Goal: Transaction & Acquisition: Purchase product/service

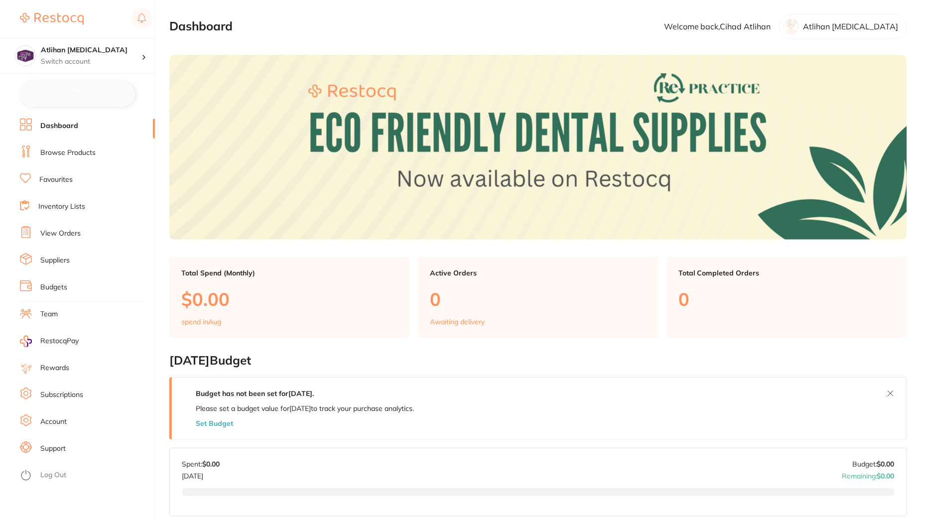
checkbox input "false"
click at [73, 153] on link "Browse Products" at bounding box center [67, 152] width 55 height 10
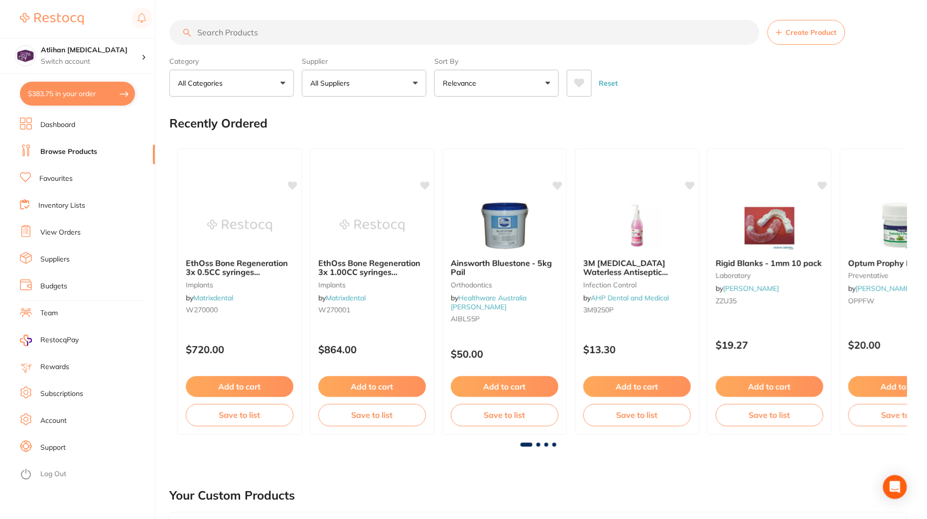
click at [363, 28] on input "search" at bounding box center [464, 32] width 591 height 25
paste input "A7-OP8G"
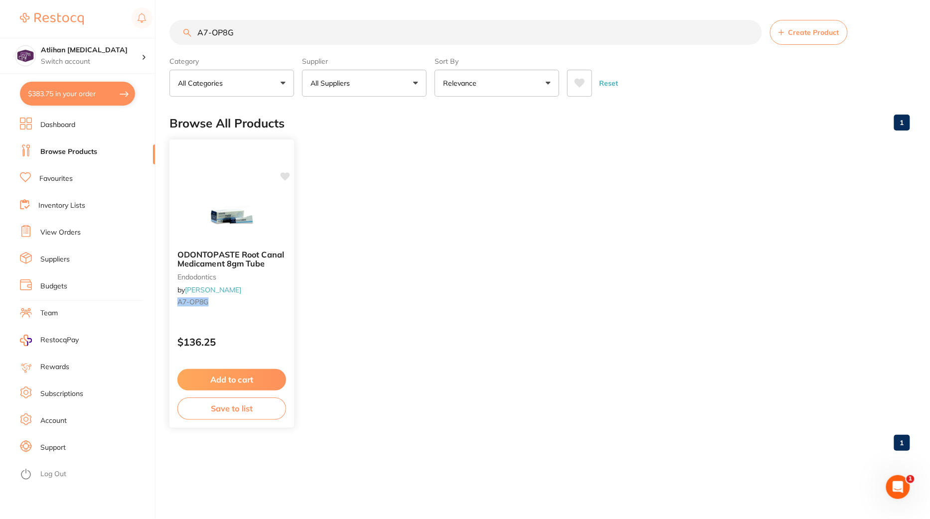
type input "A7-OP8G"
click at [252, 327] on div "$136.25" at bounding box center [231, 339] width 125 height 27
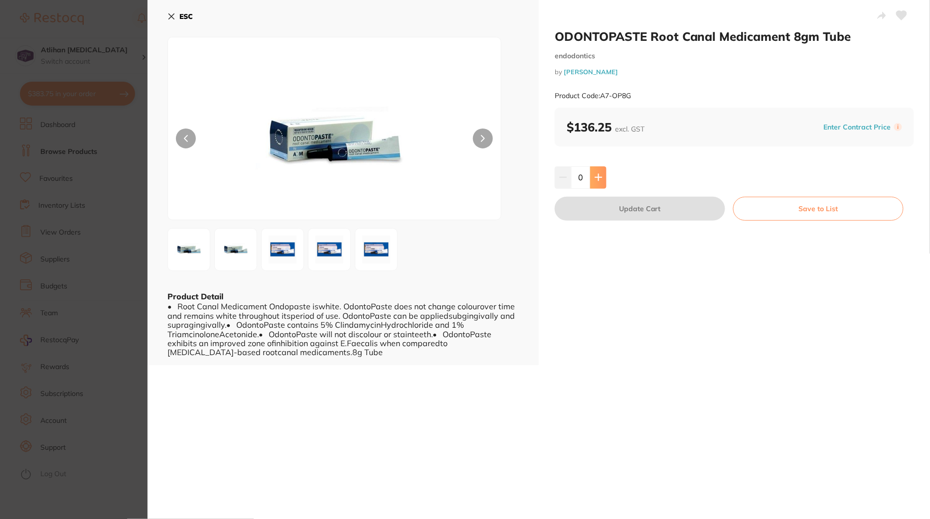
click at [602, 178] on button at bounding box center [598, 177] width 16 height 22
type input "1"
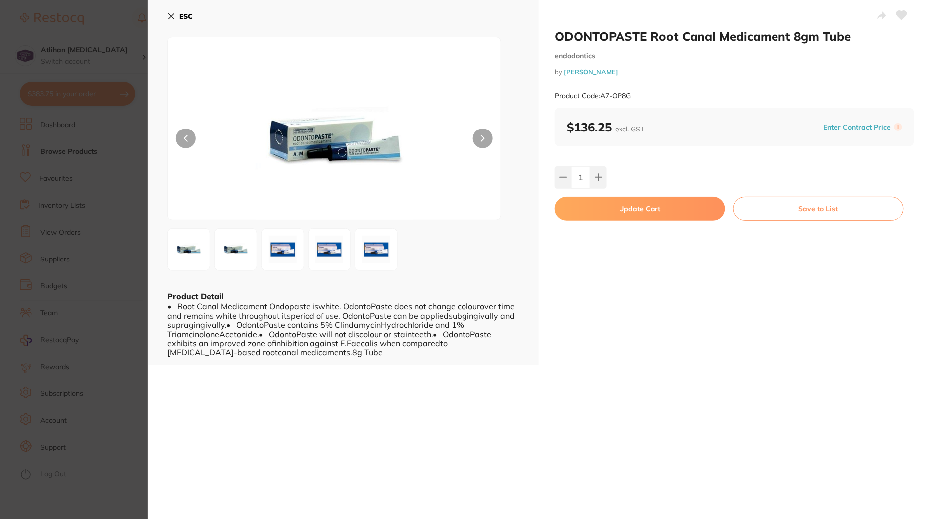
click at [617, 206] on button "Update Cart" at bounding box center [640, 209] width 170 height 24
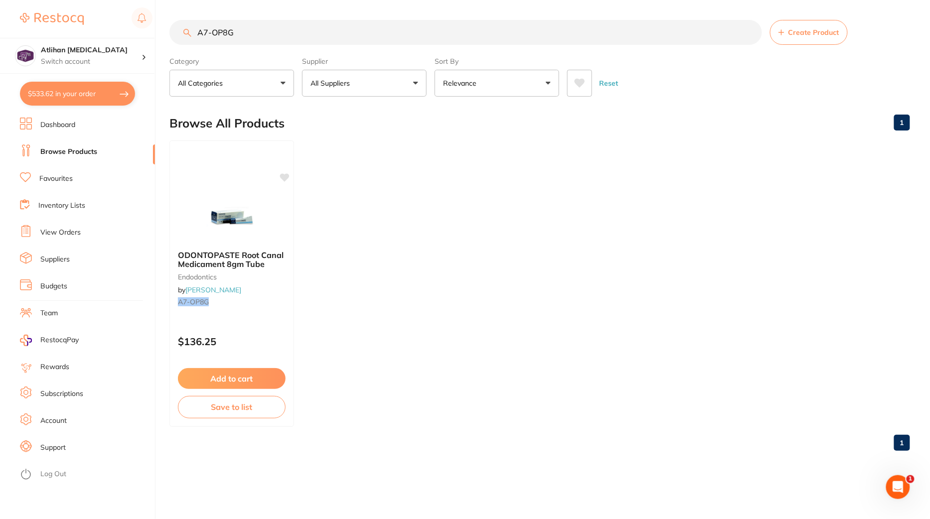
click at [63, 97] on button "$533.62 in your order" at bounding box center [77, 94] width 115 height 24
checkbox input "true"
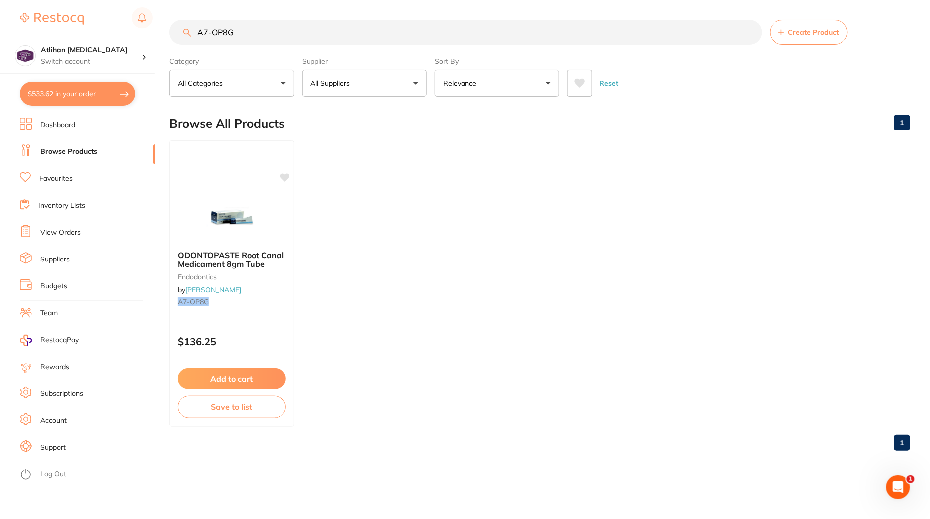
checkbox input "true"
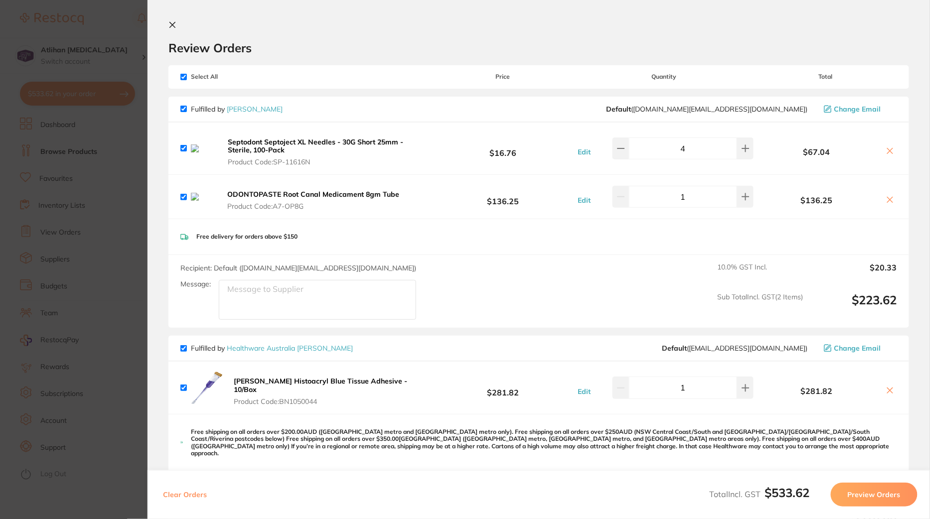
click at [890, 202] on icon at bounding box center [890, 199] width 5 height 5
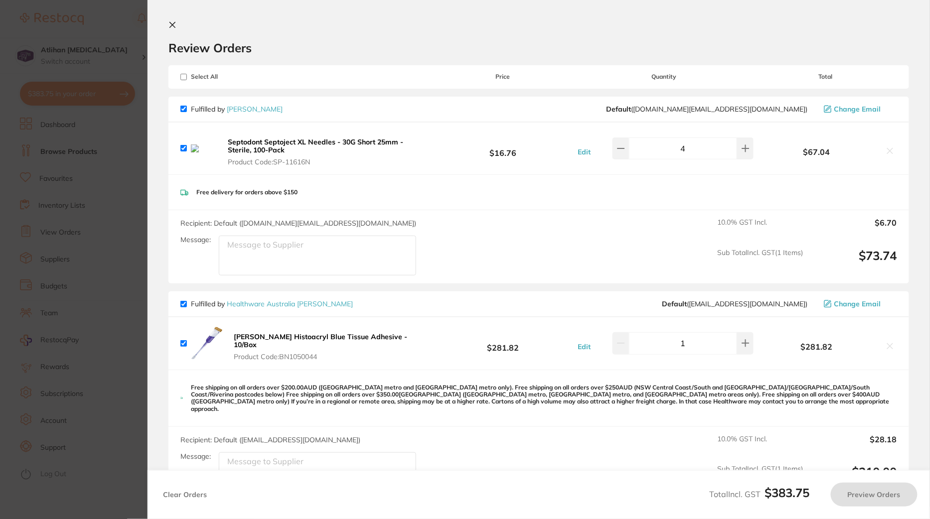
checkbox input "true"
drag, startPoint x: 338, startPoint y: 163, endPoint x: 314, endPoint y: 157, distance: 25.3
click at [314, 158] on span "Product Code: SP-11616N" at bounding box center [328, 162] width 200 height 8
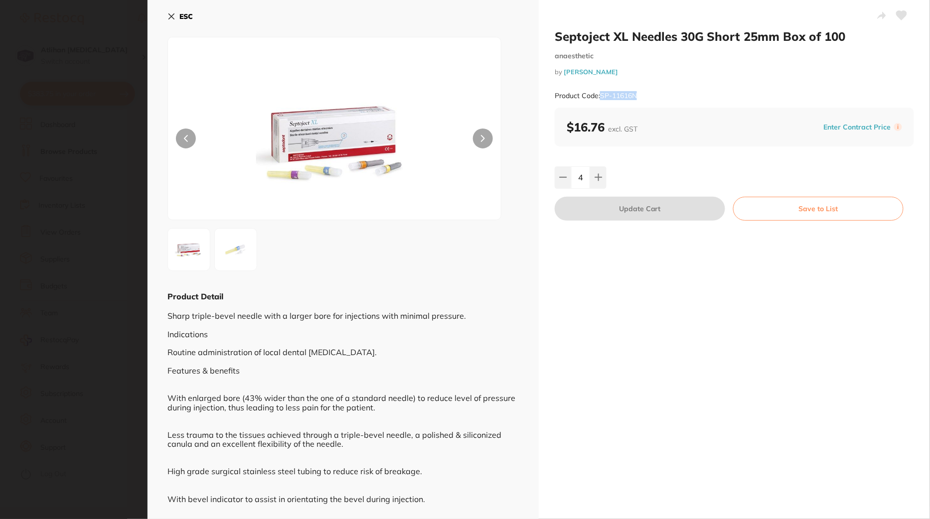
drag, startPoint x: 644, startPoint y: 94, endPoint x: 601, endPoint y: 96, distance: 43.9
type textarea "SP-11616N"
click at [601, 96] on div "Product Code: SP-11616N" at bounding box center [734, 96] width 359 height 24
copy small "SP-11616N"
click at [172, 18] on icon at bounding box center [171, 16] width 8 height 8
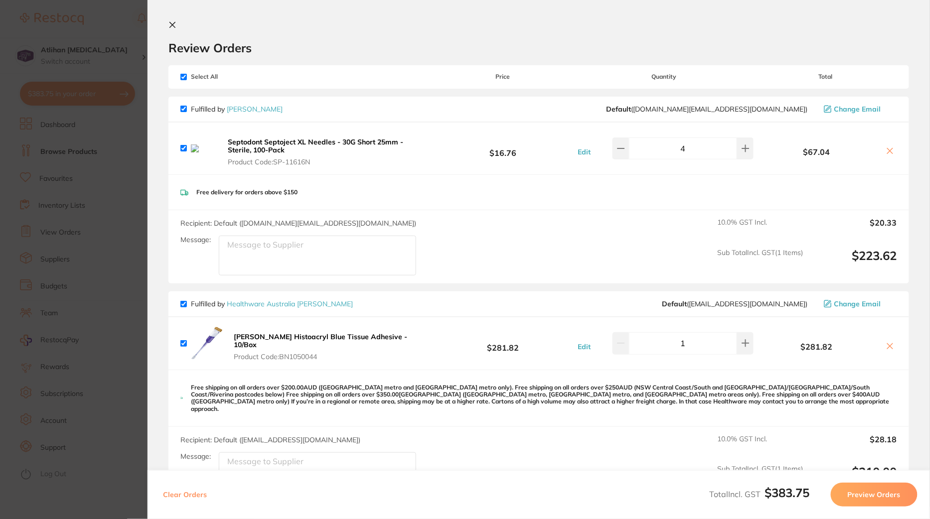
click at [888, 147] on icon at bounding box center [890, 151] width 8 height 8
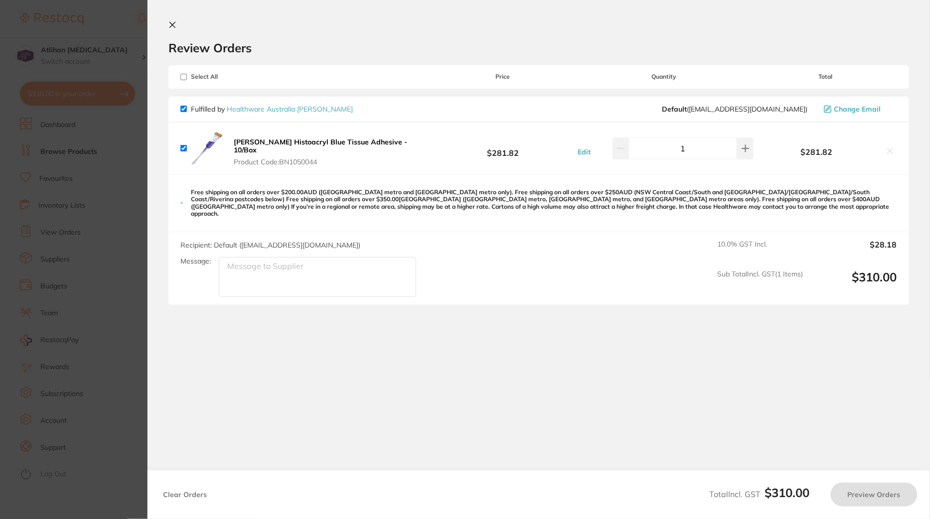
checkbox input "true"
click at [121, 309] on section "Update RRP Set your pre negotiated price for this item. Item Agreed RRP (excl. …" at bounding box center [465, 259] width 930 height 519
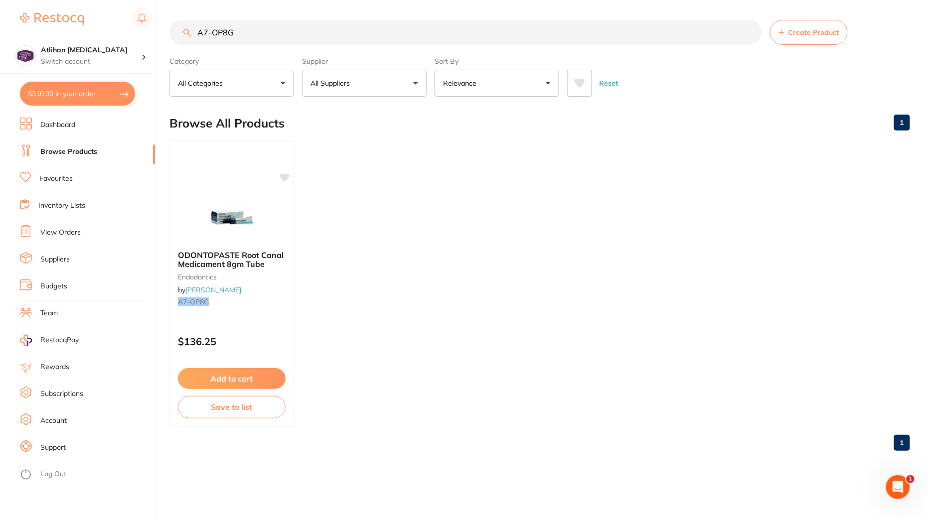
click at [322, 33] on input "A7-OP8G" at bounding box center [465, 32] width 593 height 25
drag, startPoint x: 311, startPoint y: 28, endPoint x: 156, endPoint y: 24, distance: 155.0
click at [156, 24] on div "$310.00 Atlihan [MEDICAL_DATA] Switch account Atlihan [MEDICAL_DATA] $310.00 in…" at bounding box center [465, 259] width 930 height 519
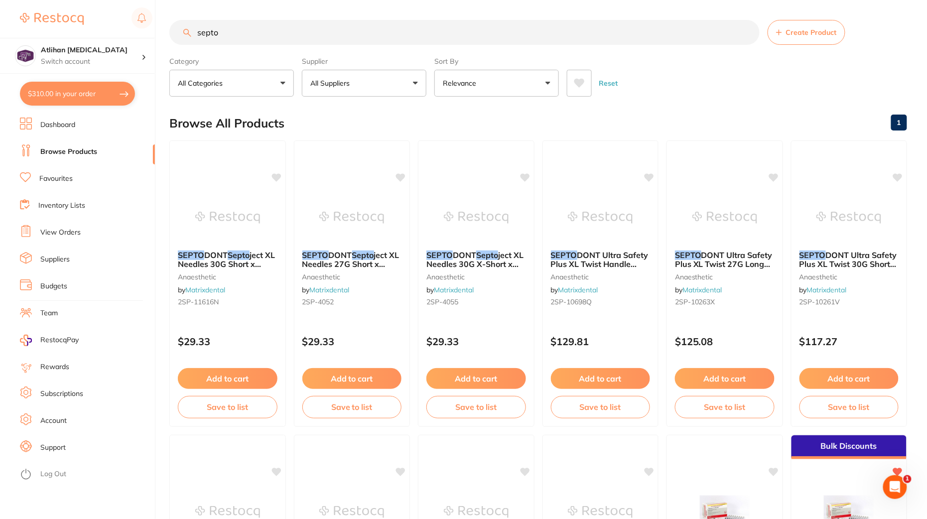
drag, startPoint x: 286, startPoint y: 26, endPoint x: 303, endPoint y: 38, distance: 21.2
click at [303, 38] on input "septo" at bounding box center [464, 32] width 591 height 25
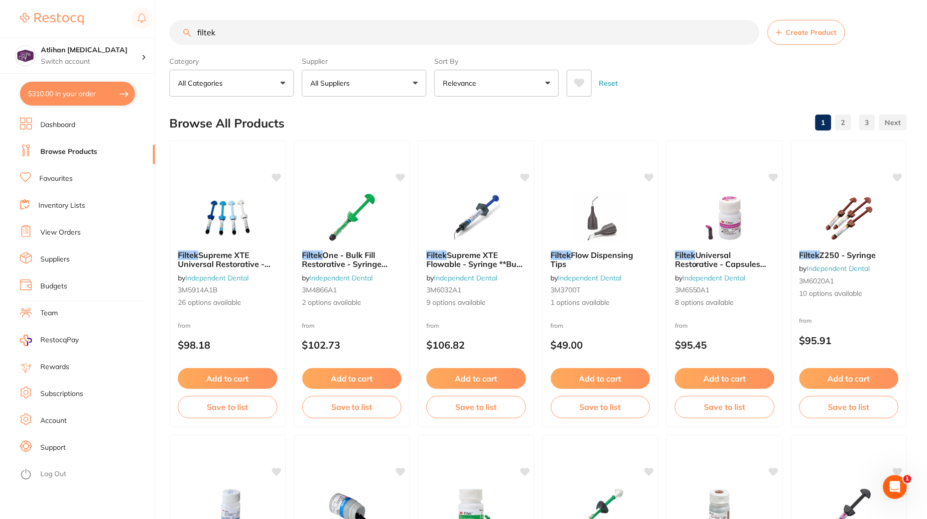
type input "filtek"
click at [396, 85] on button "All Suppliers" at bounding box center [364, 83] width 125 height 27
type input "a"
type input "[PERSON_NAME]"
click at [711, 107] on div "Browse All Products 1 2 3" at bounding box center [538, 123] width 738 height 33
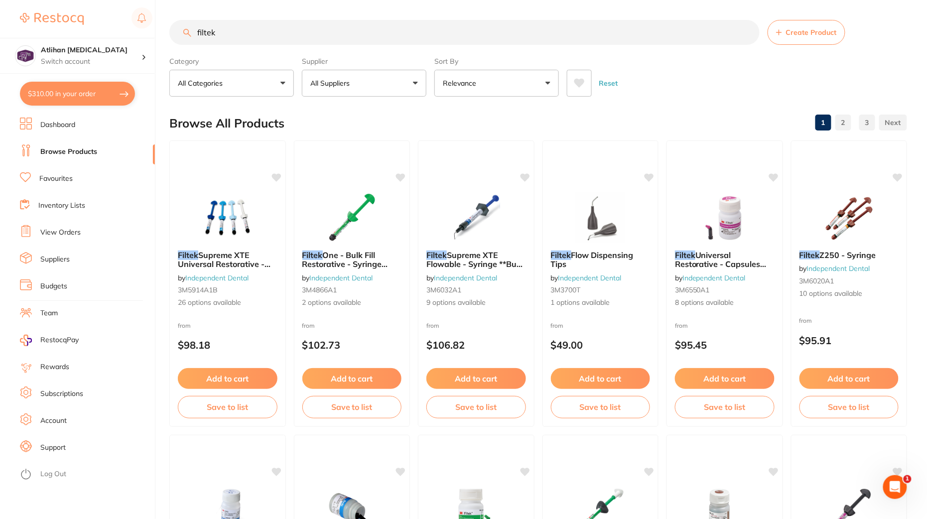
drag, startPoint x: 313, startPoint y: 24, endPoint x: 341, endPoint y: 41, distance: 32.8
click at [341, 41] on input "filtek" at bounding box center [464, 32] width 591 height 25
paste input "DU-CCS555C61"
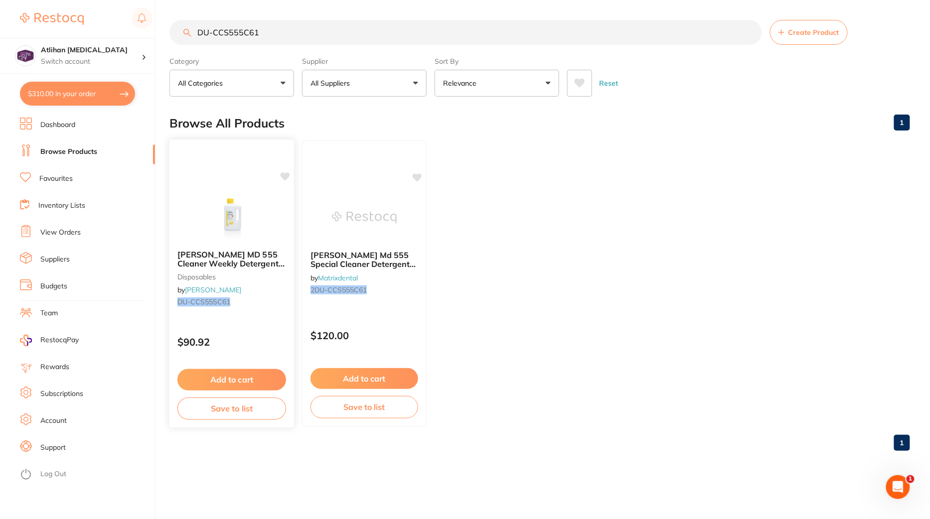
type input "DU-CCS555C61"
click at [244, 379] on button "Add to cart" at bounding box center [231, 379] width 109 height 21
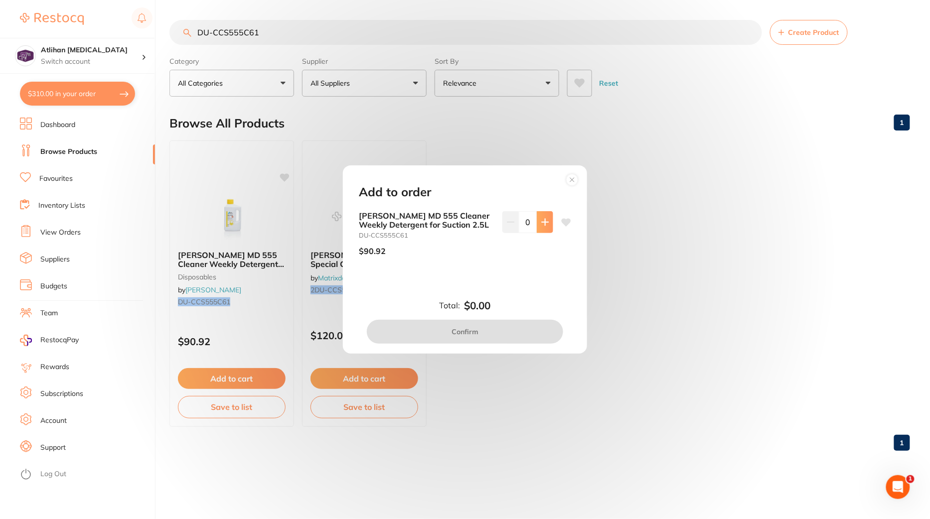
click at [547, 223] on button at bounding box center [545, 222] width 16 height 22
type input "1"
click at [515, 331] on button "Confirm" at bounding box center [465, 332] width 196 height 24
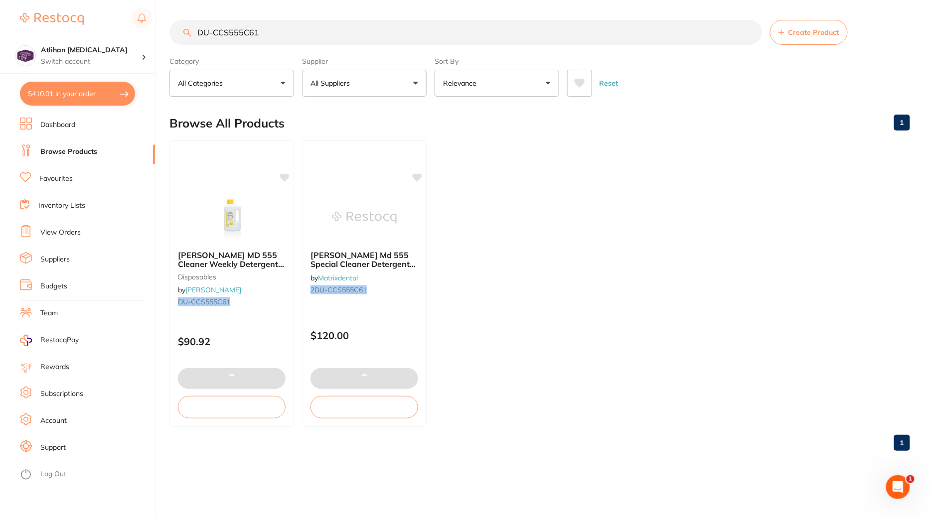
click at [68, 100] on button "$410.01 in your order" at bounding box center [77, 94] width 115 height 24
checkbox input "true"
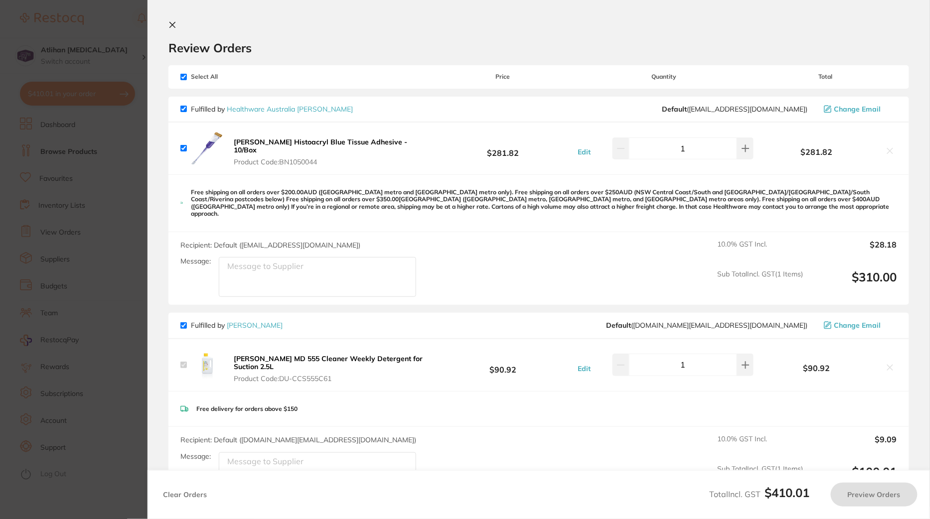
checkbox input "false"
checkbox input "true"
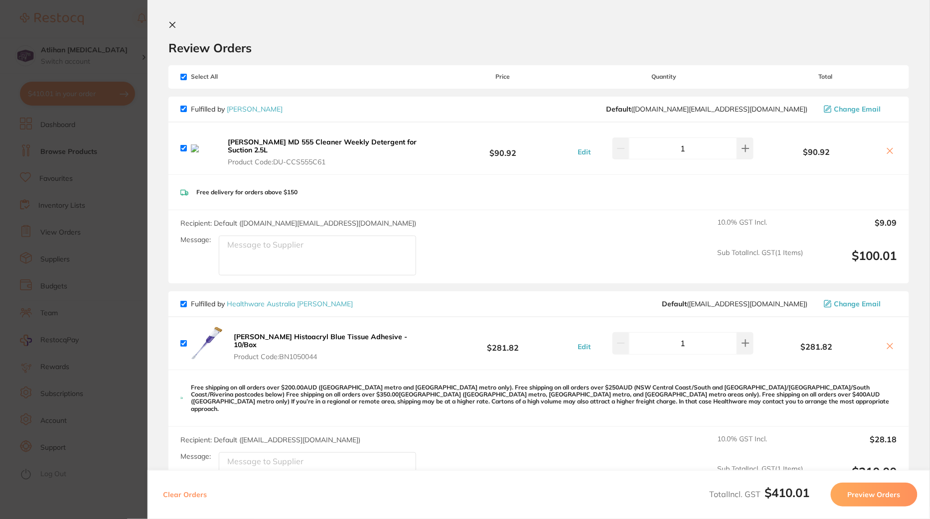
click at [893, 147] on button at bounding box center [890, 152] width 14 height 10
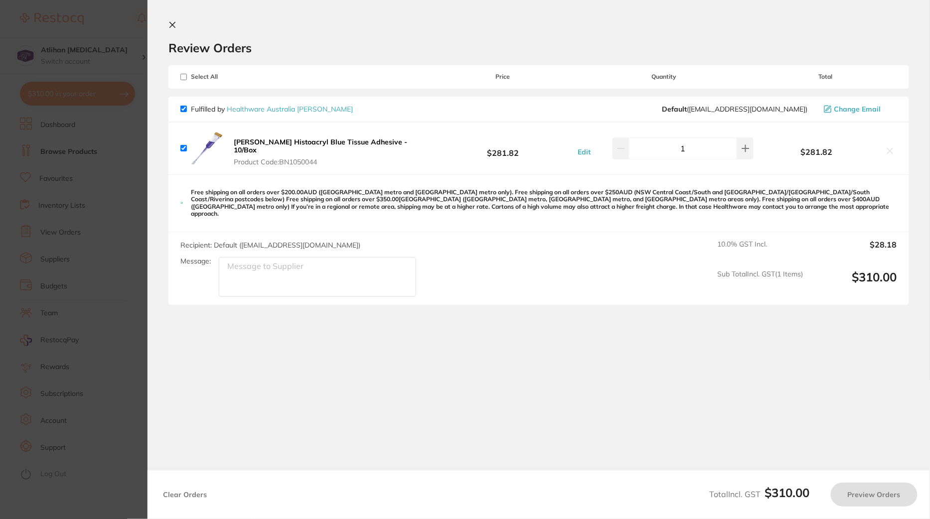
checkbox input "true"
click at [116, 39] on section "Update RRP Set your pre negotiated price for this item. Item Agreed RRP (excl. …" at bounding box center [465, 259] width 930 height 519
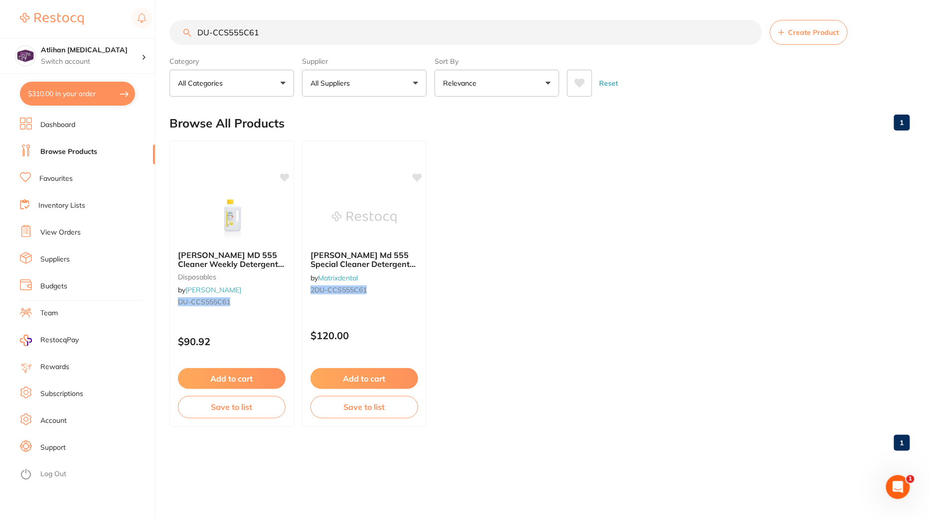
drag, startPoint x: 279, startPoint y: 36, endPoint x: 113, endPoint y: 30, distance: 166.0
click at [113, 30] on div "$310.00 Atlihan [MEDICAL_DATA] Switch account Atlihan [MEDICAL_DATA] $310.00 in…" at bounding box center [465, 259] width 930 height 519
paste input "HAW-1001-30"
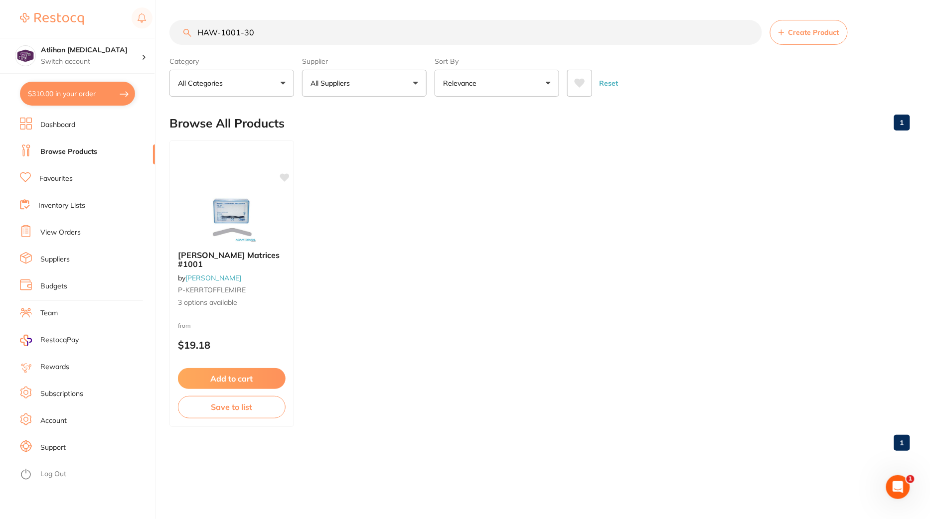
drag, startPoint x: 258, startPoint y: 30, endPoint x: 101, endPoint y: 15, distance: 158.2
click at [101, 15] on div "$310.00 Atlihan [MEDICAL_DATA] Switch account Atlihan [MEDICAL_DATA] $310.00 in…" at bounding box center [465, 259] width 930 height 519
paste input "KE-818-1258"
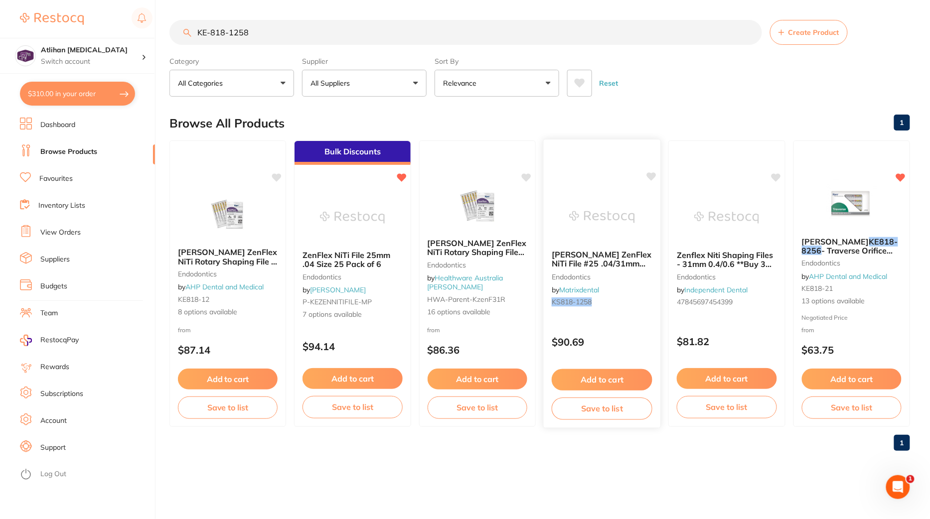
type input "KE-818-1258"
click at [396, 287] on div "ZenFlex NiTi File 25mm .04 Size 25 Pack of 6 endodontics by [PERSON_NAME] P-KEZ…" at bounding box center [352, 285] width 117 height 86
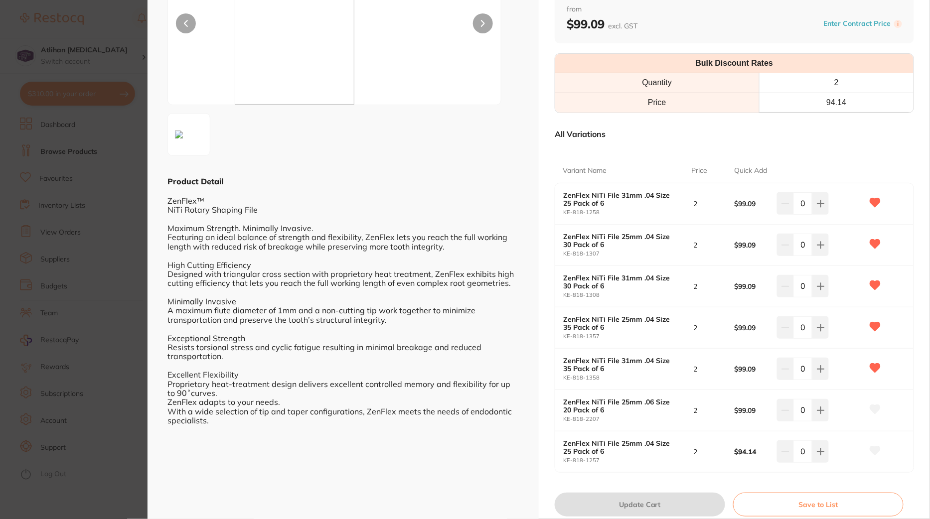
scroll to position [133, 0]
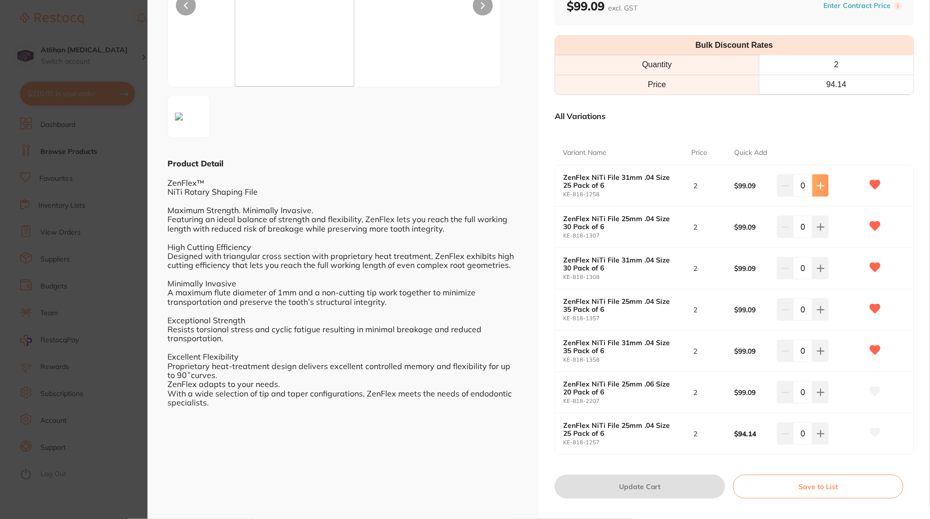
click at [822, 187] on icon at bounding box center [821, 186] width 8 height 8
type input "1"
click at [599, 487] on button "Update Cart" at bounding box center [640, 487] width 170 height 24
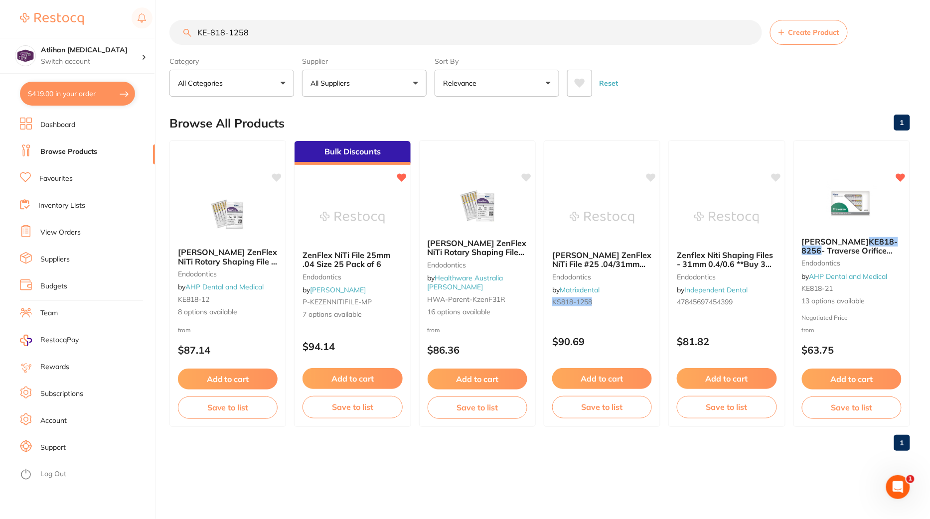
click at [76, 96] on button "$419.00 in your order" at bounding box center [77, 94] width 115 height 24
checkbox input "true"
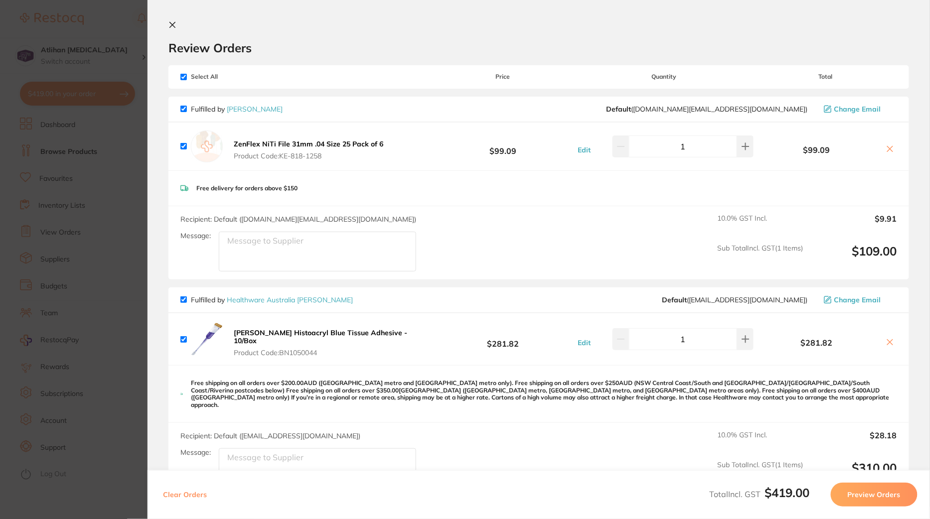
checkbox input "false"
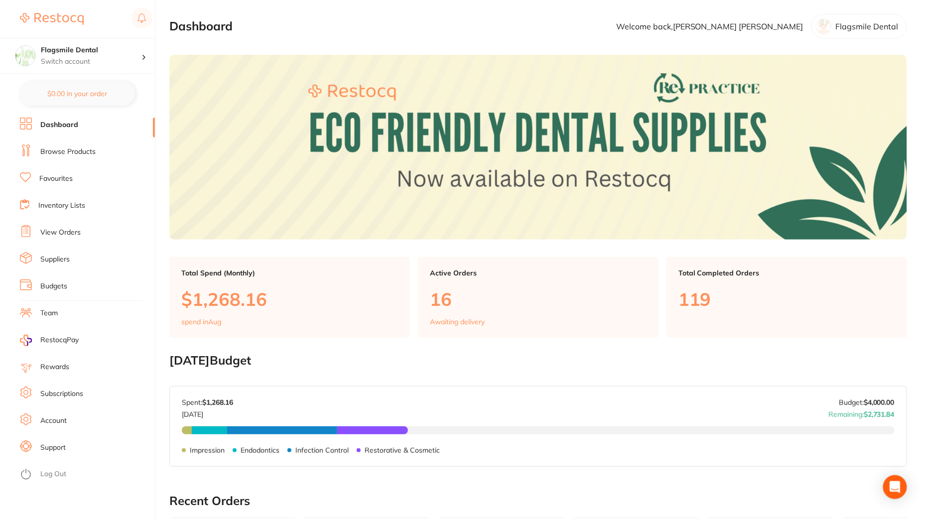
click at [102, 151] on li "Browse Products" at bounding box center [87, 152] width 135 height 15
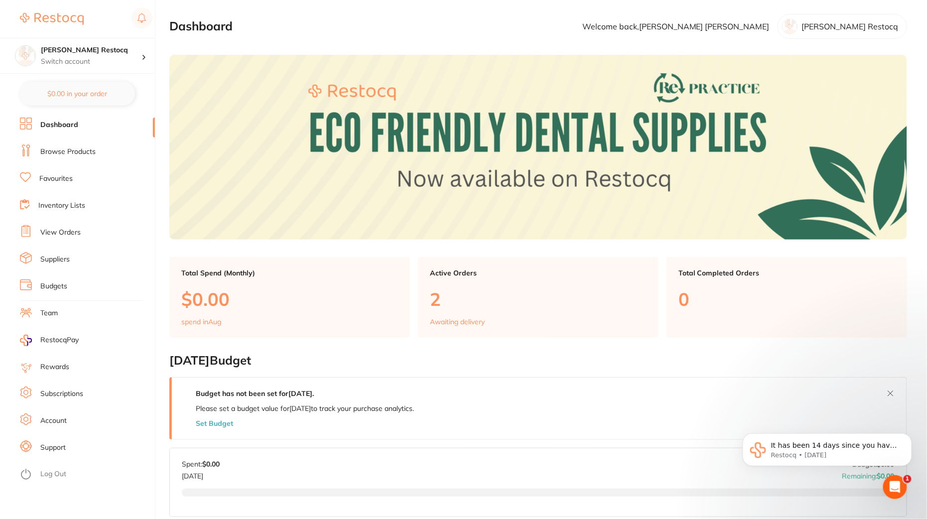
click at [74, 206] on link "Inventory Lists" at bounding box center [61, 206] width 47 height 10
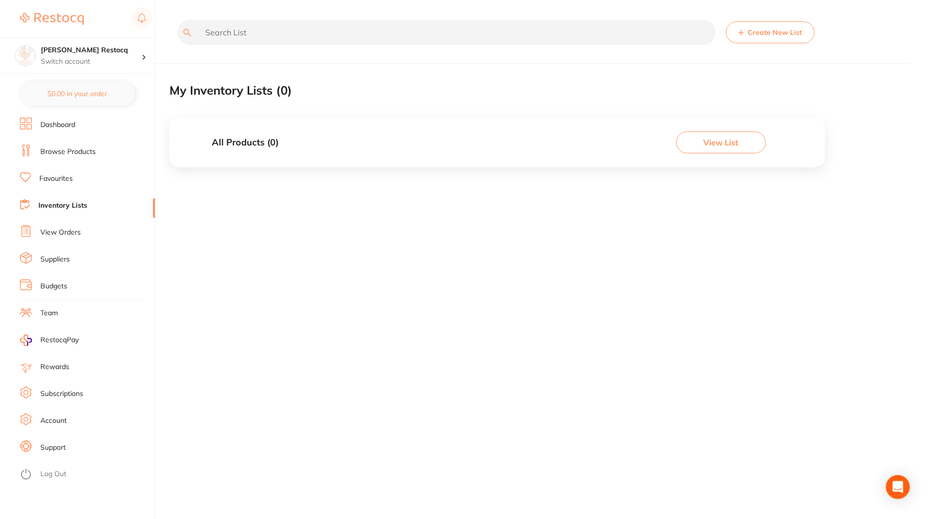
click at [58, 182] on link "Favourites" at bounding box center [55, 179] width 33 height 10
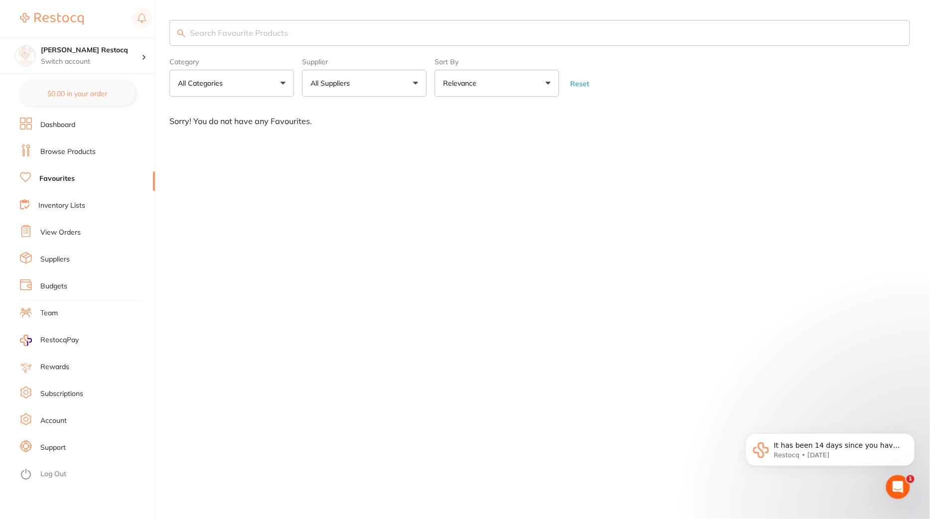
click at [85, 151] on link "Browse Products" at bounding box center [67, 152] width 55 height 10
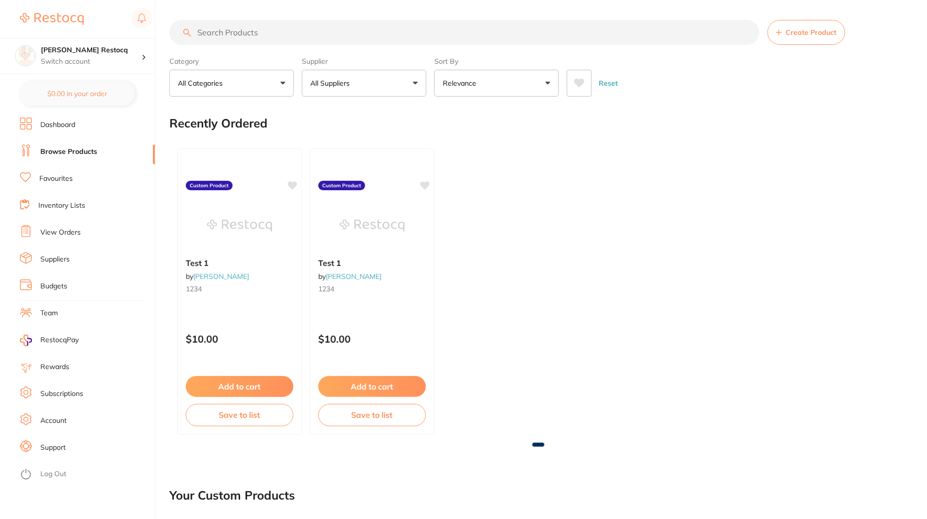
click at [378, 84] on button "All Suppliers" at bounding box center [364, 83] width 125 height 27
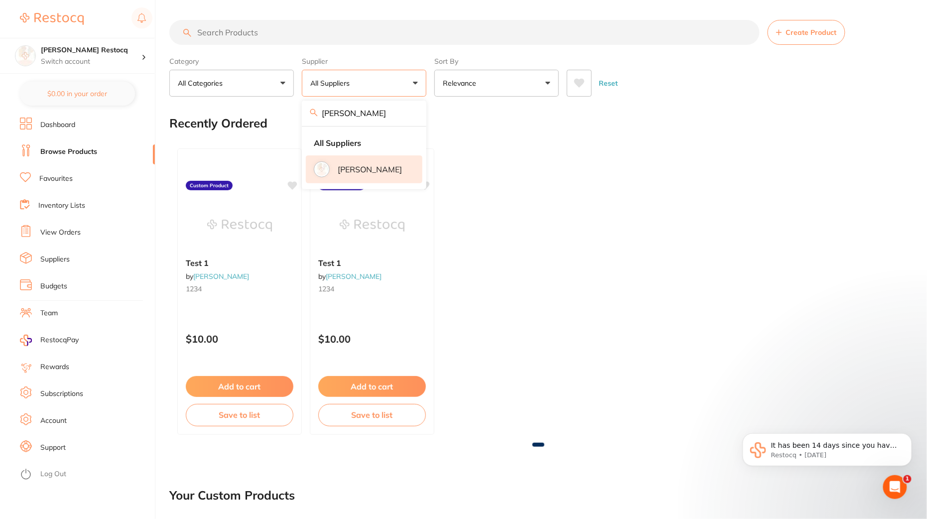
type input "[PERSON_NAME]"
click at [364, 165] on p "[PERSON_NAME]" at bounding box center [370, 169] width 64 height 9
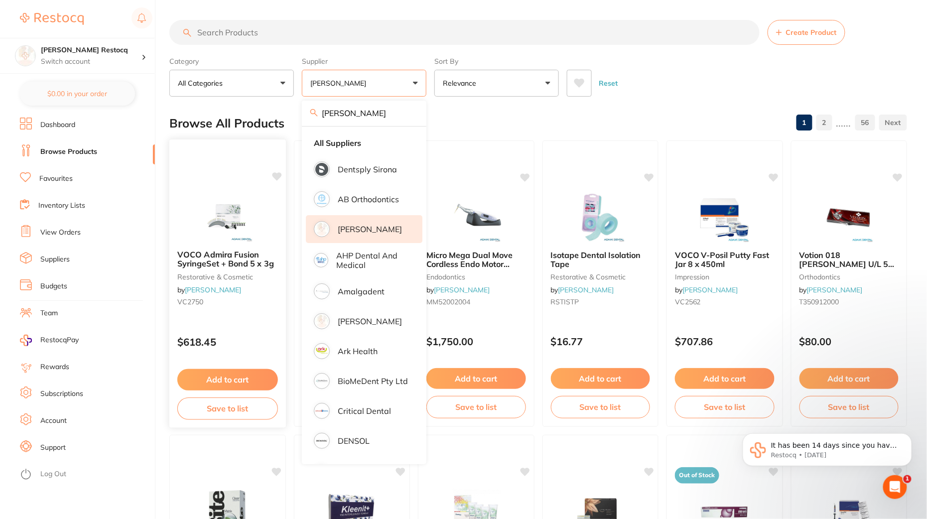
click at [239, 379] on button "Add to cart" at bounding box center [227, 379] width 100 height 21
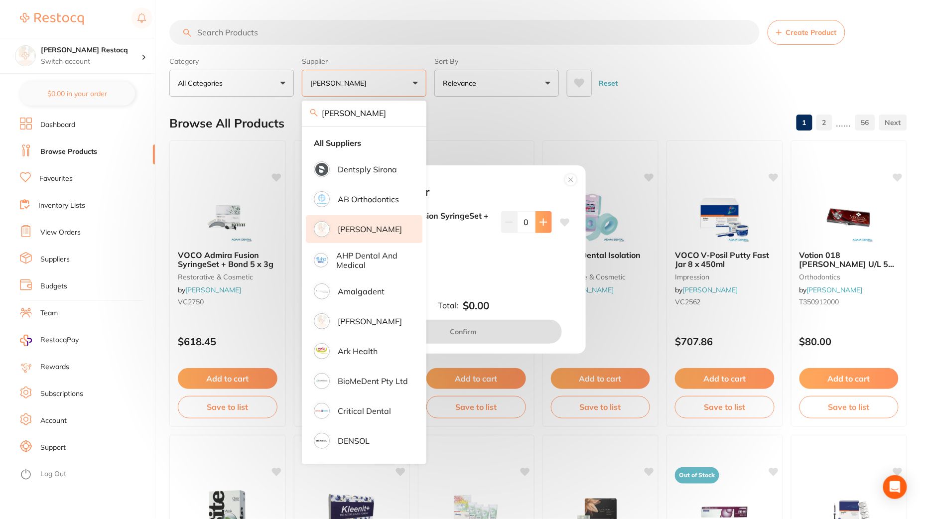
click at [544, 221] on icon at bounding box center [544, 222] width 8 height 8
type input "1"
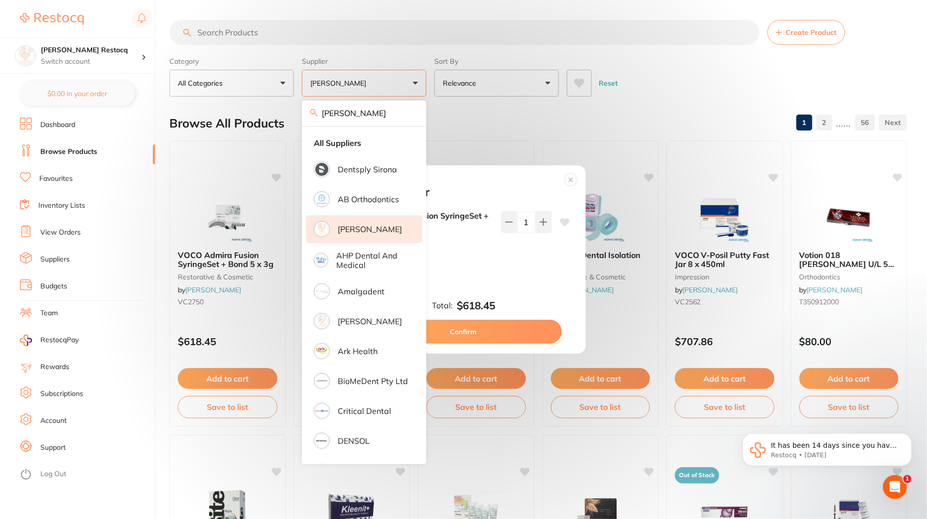
click at [518, 330] on button "Confirm" at bounding box center [464, 332] width 196 height 24
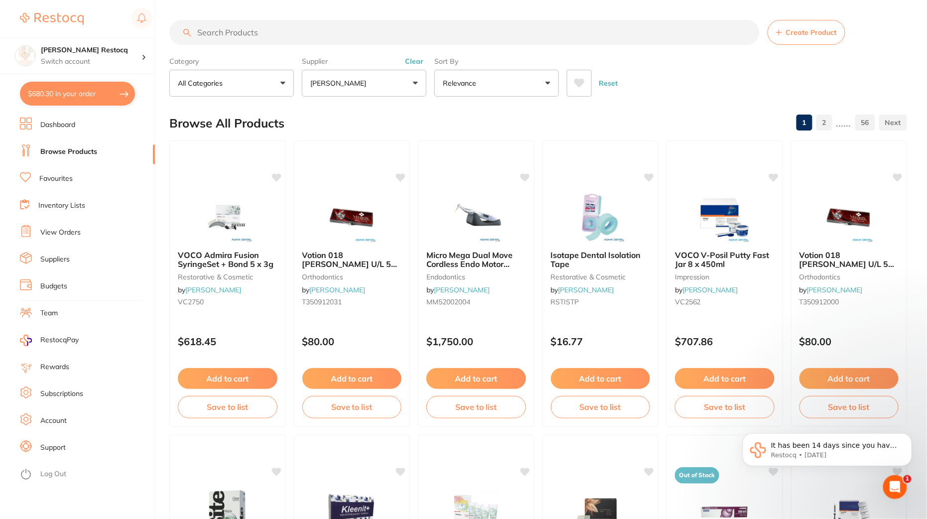
click at [82, 96] on button "$680.30 in your order" at bounding box center [77, 94] width 115 height 24
checkbox input "true"
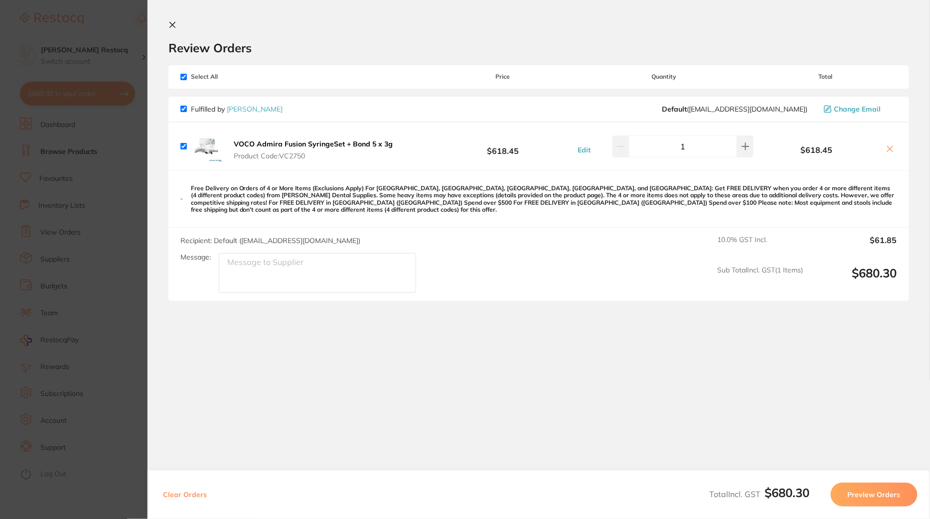
click at [867, 498] on button "Preview Orders" at bounding box center [874, 495] width 87 height 24
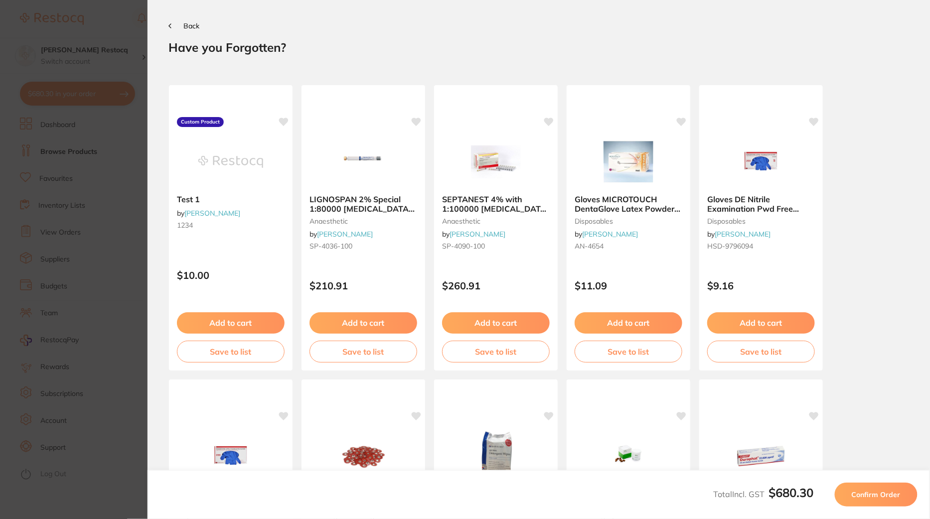
click at [857, 502] on button "Confirm Order" at bounding box center [876, 495] width 83 height 24
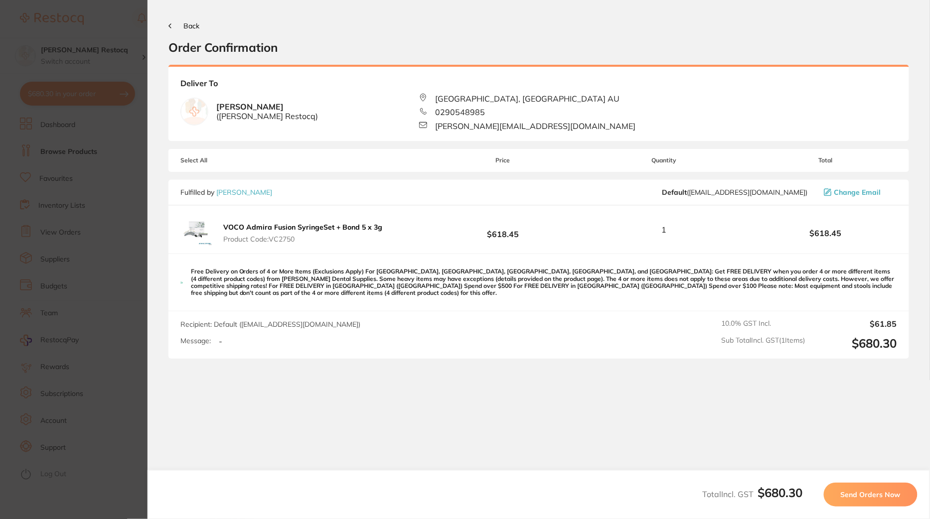
click at [853, 498] on span "Send Orders Now" at bounding box center [871, 494] width 60 height 9
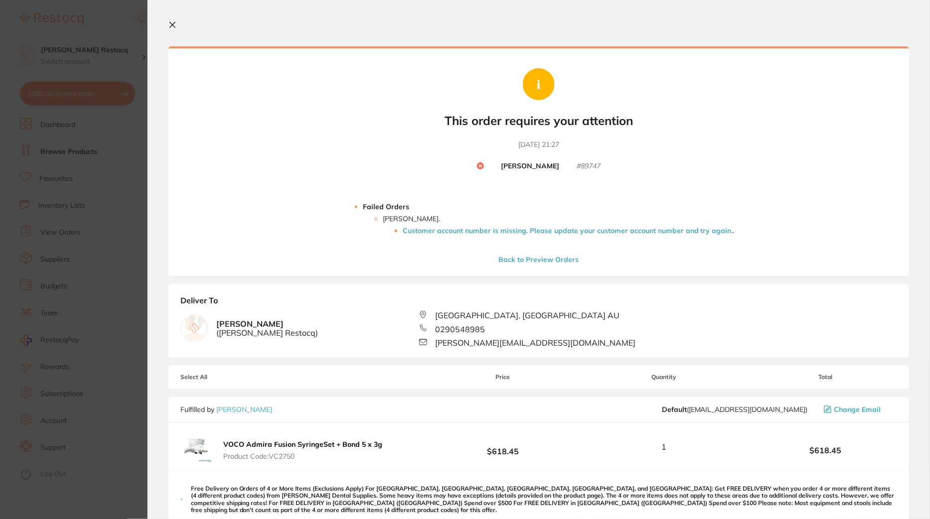
click at [105, 227] on section "Update RRP Set your pre negotiated price for this item. Item Agreed RRP (excl. …" at bounding box center [465, 259] width 930 height 519
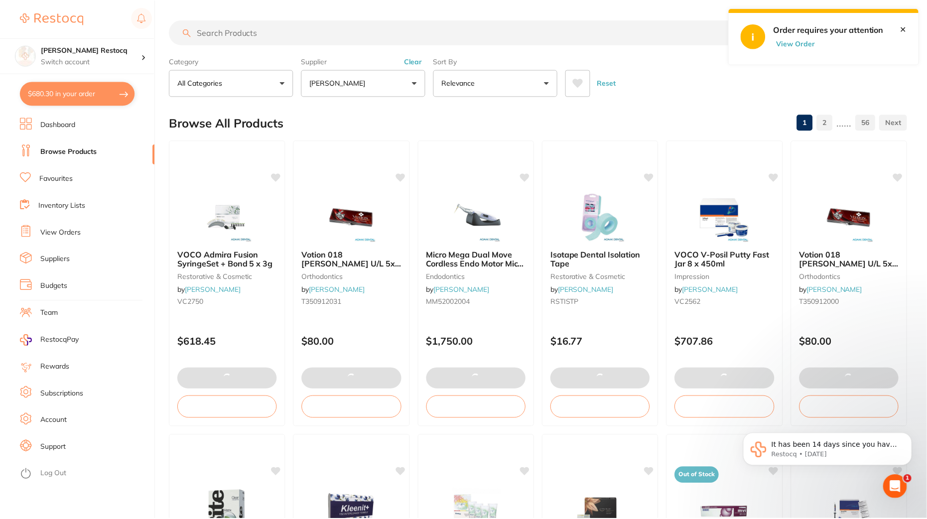
scroll to position [9, 0]
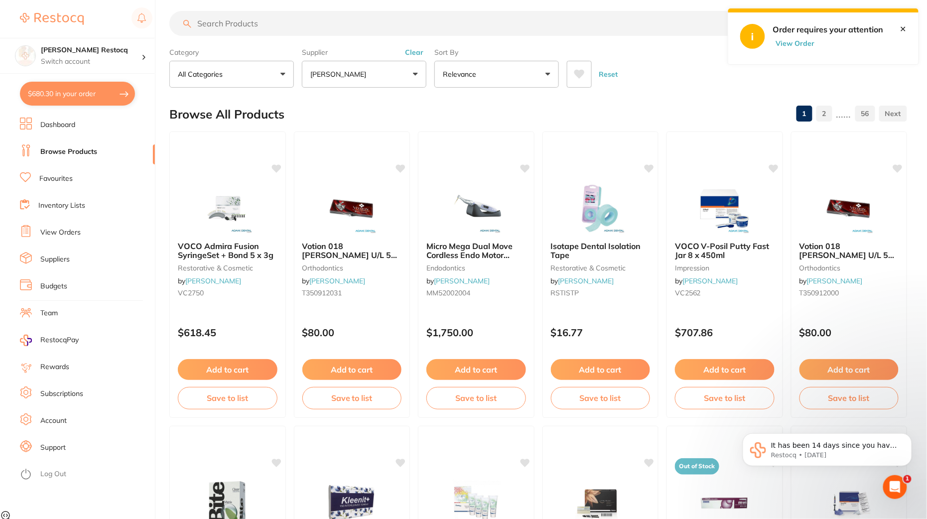
click at [61, 264] on link "Suppliers" at bounding box center [54, 260] width 29 height 10
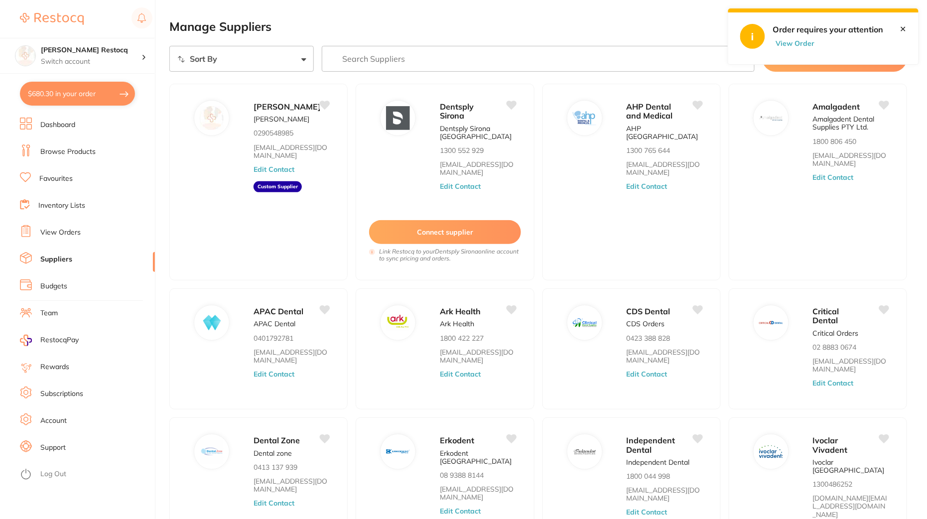
click at [413, 58] on input "search" at bounding box center [538, 59] width 433 height 26
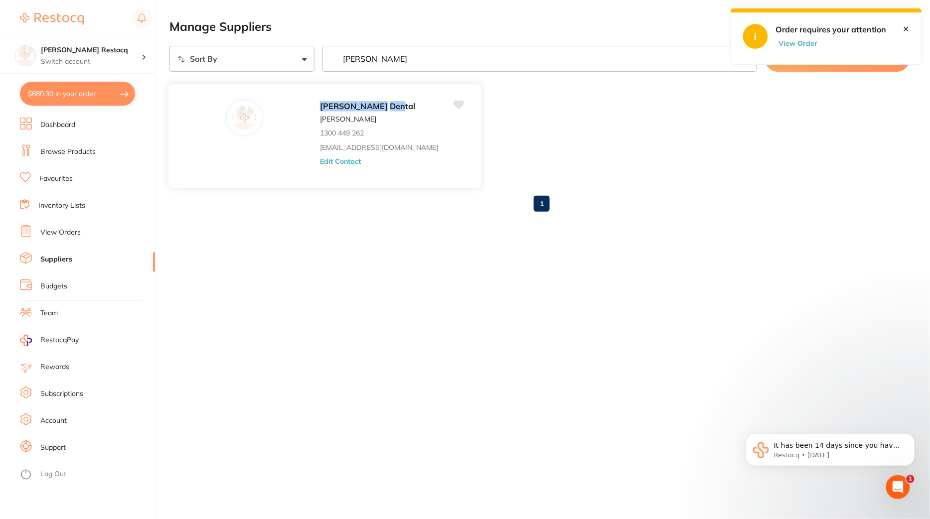
type input "adam den"
click at [320, 162] on button "Edit Contact" at bounding box center [340, 161] width 41 height 8
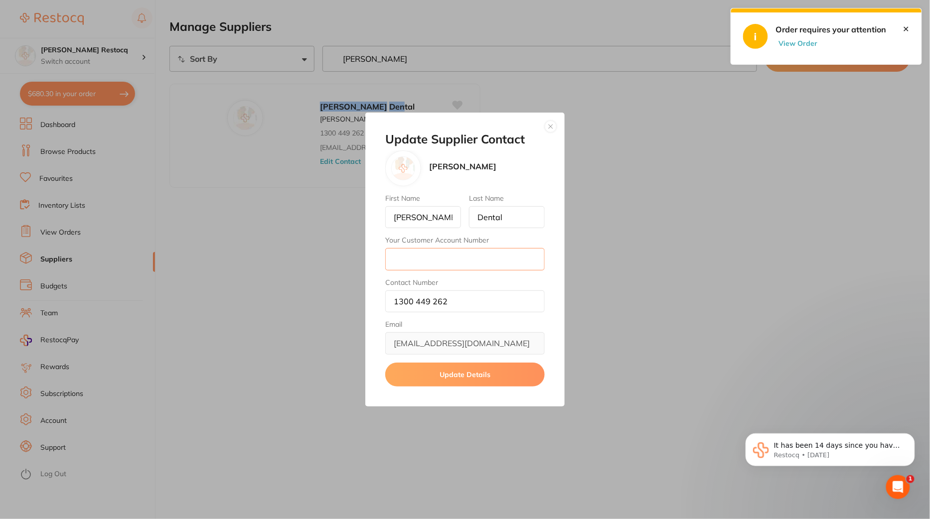
click at [457, 261] on input "Your Customer Account Number" at bounding box center [464, 259] width 159 height 22
type input "1"
type input "0000000"
click at [504, 381] on button "Update Details" at bounding box center [464, 375] width 159 height 24
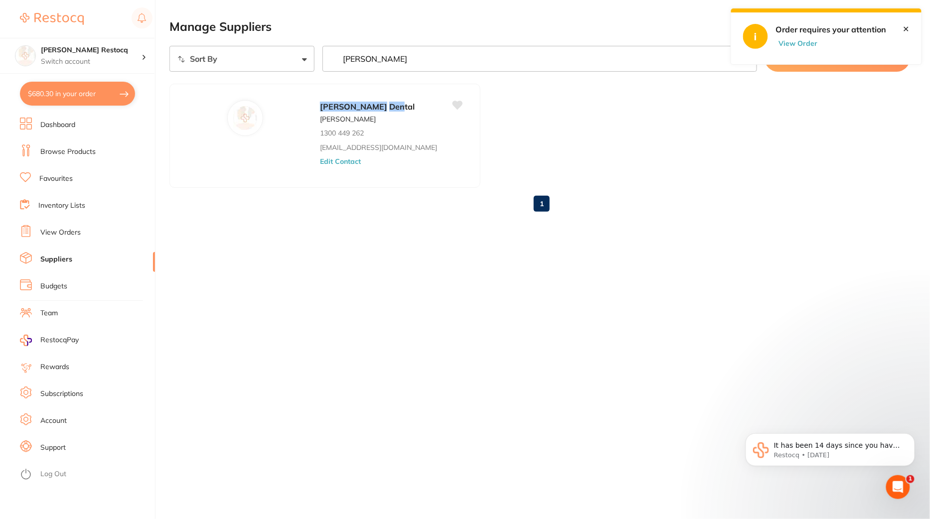
click at [54, 100] on button "$680.30 in your order" at bounding box center [77, 94] width 115 height 24
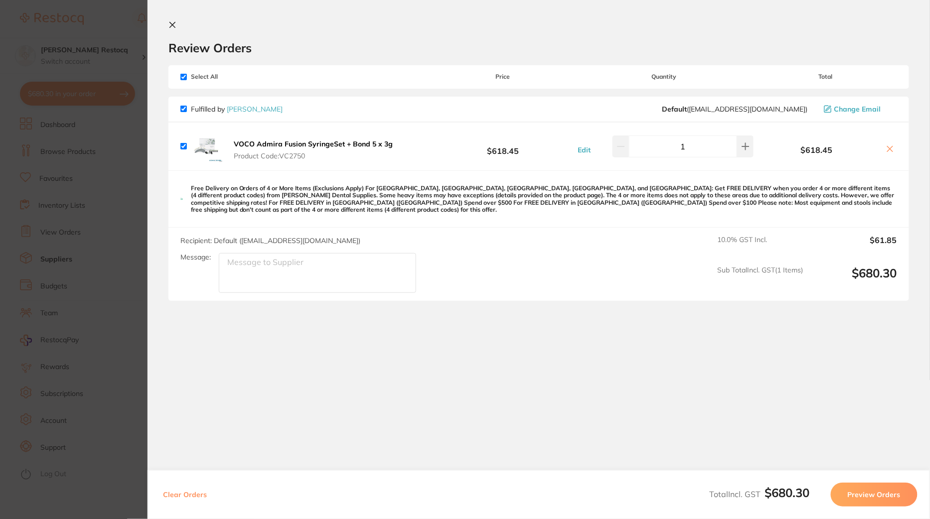
click at [867, 492] on button "Preview Orders" at bounding box center [874, 495] width 87 height 24
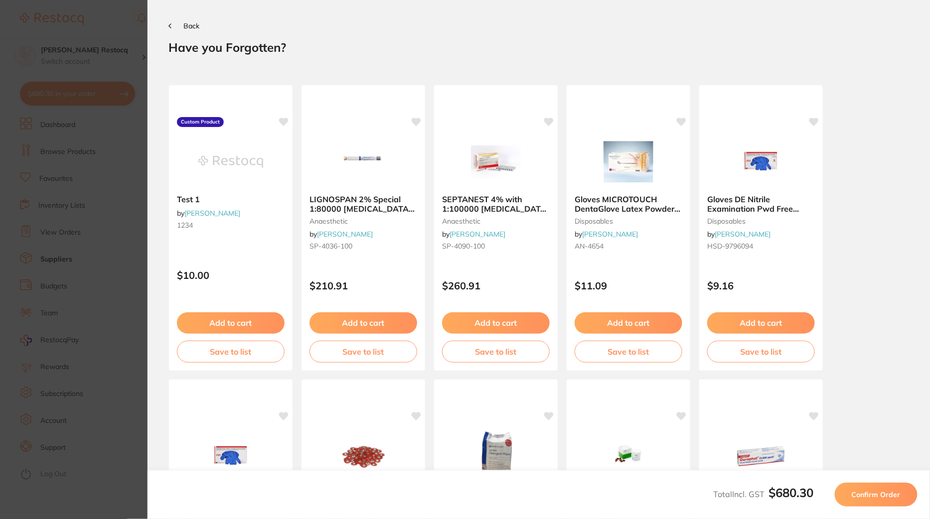
click at [870, 489] on button "Confirm Order" at bounding box center [876, 495] width 83 height 24
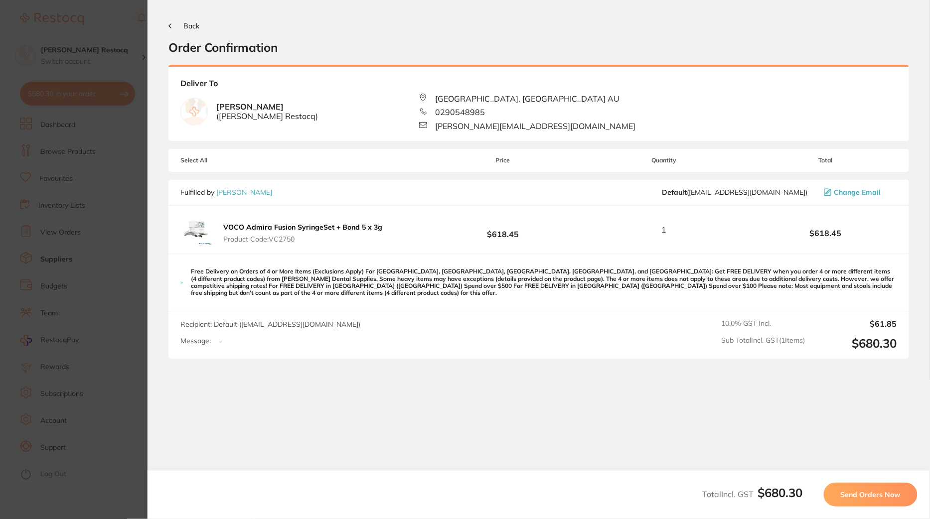
click at [855, 496] on span "Send Orders Now" at bounding box center [871, 494] width 60 height 9
